Goal: Information Seeking & Learning: Learn about a topic

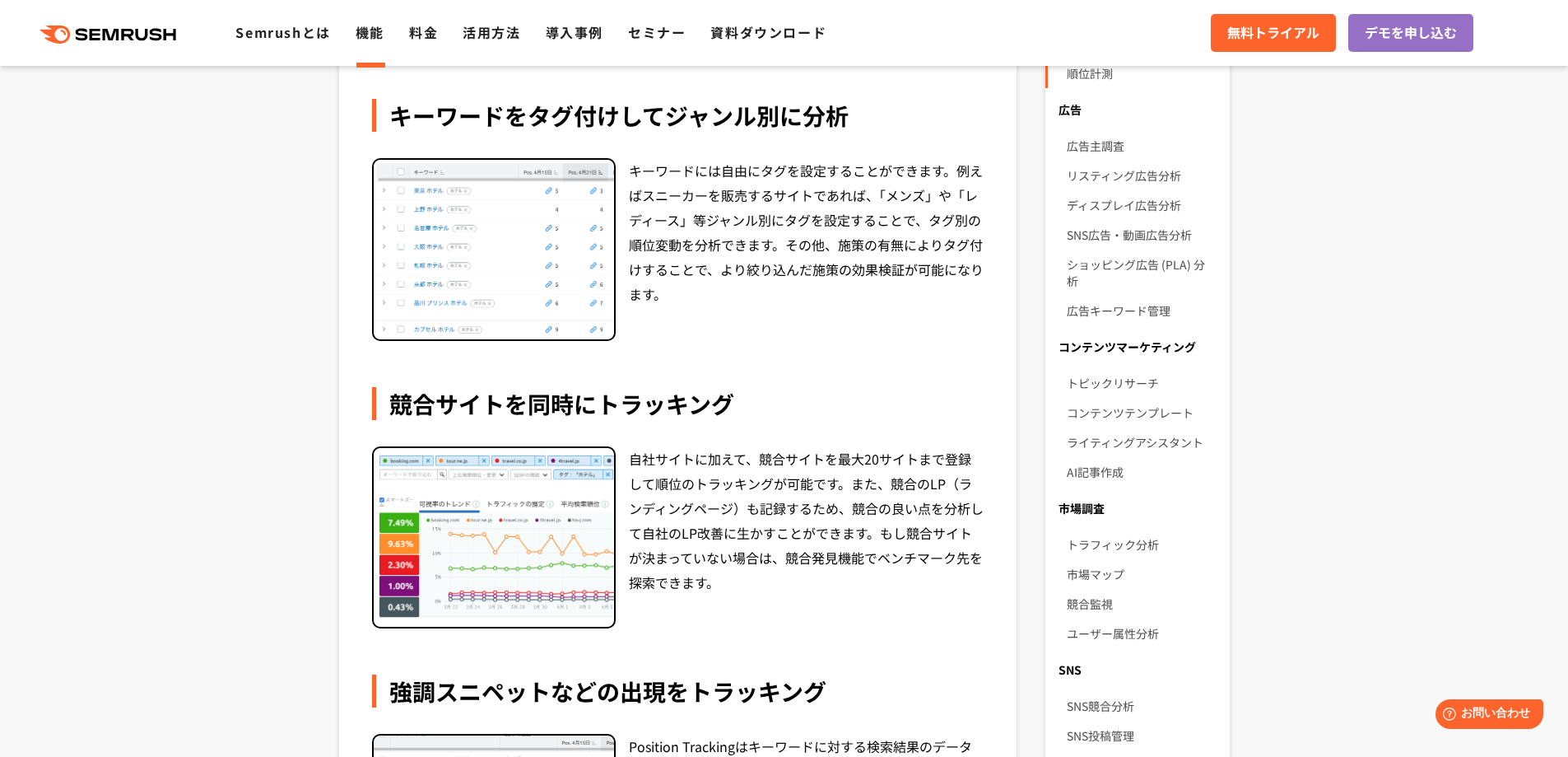
scroll to position [658, 0]
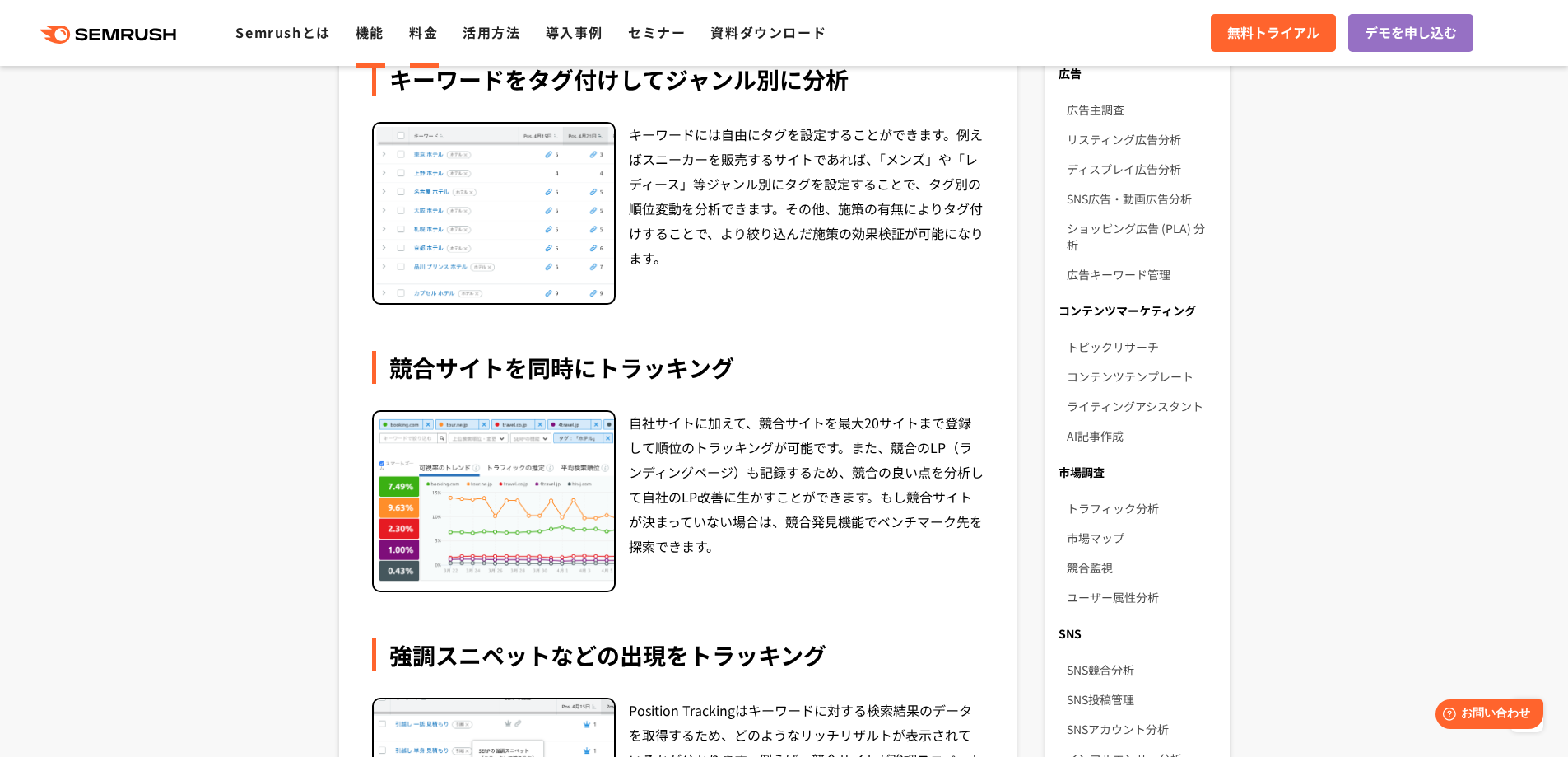
click at [437, 36] on link "料金" at bounding box center [423, 32] width 28 height 20
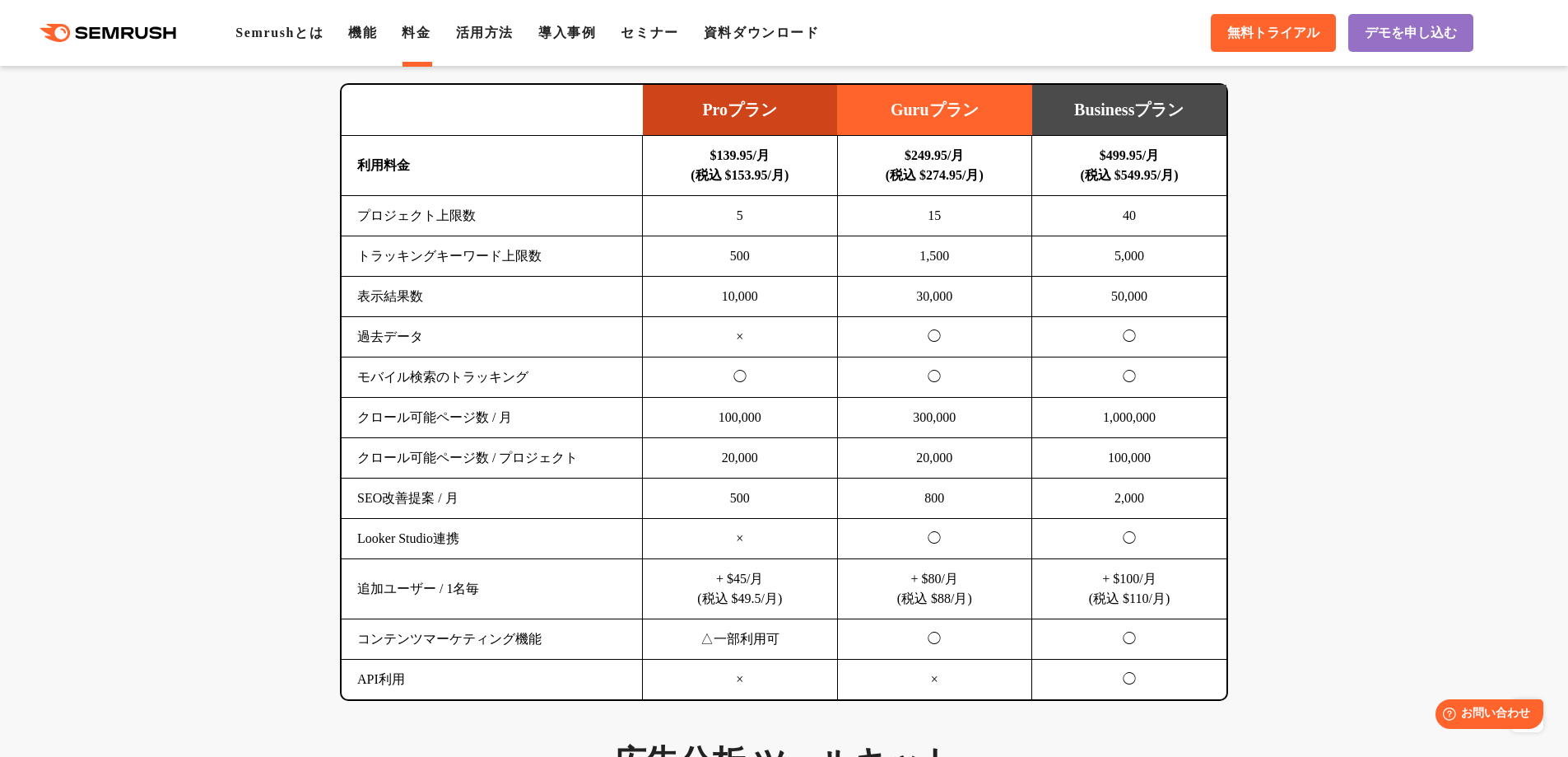
scroll to position [1070, 0]
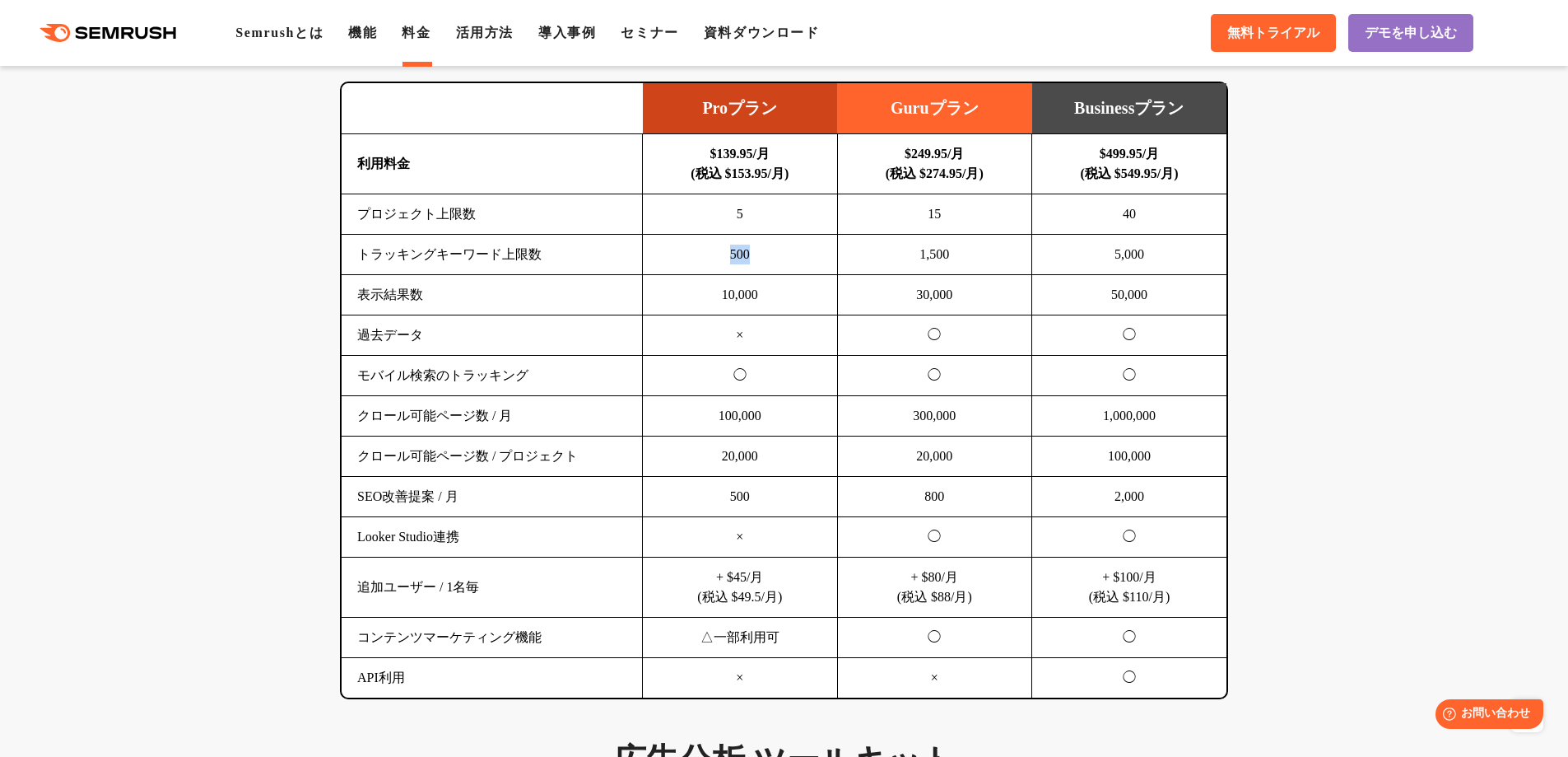
drag, startPoint x: 729, startPoint y: 260, endPoint x: 755, endPoint y: 260, distance: 26.0
click at [755, 260] on td "500" at bounding box center [741, 254] width 195 height 40
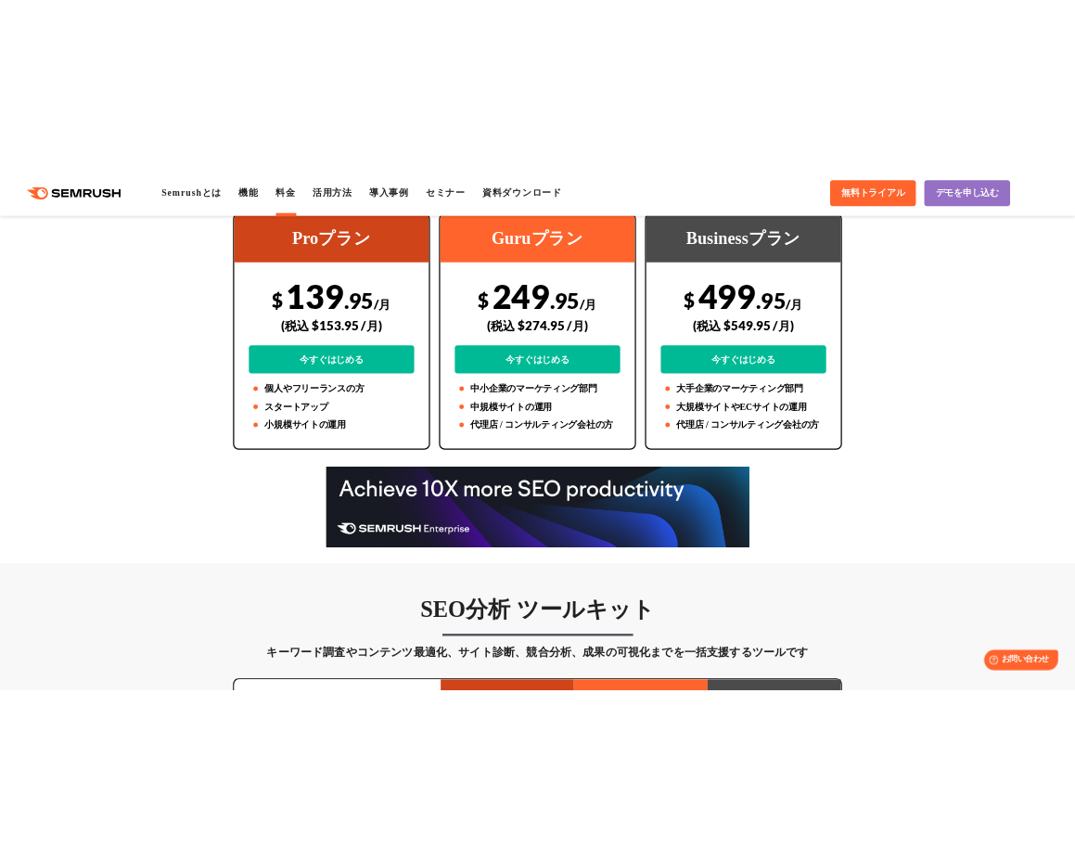
scroll to position [552, 0]
